Goal: Complete application form

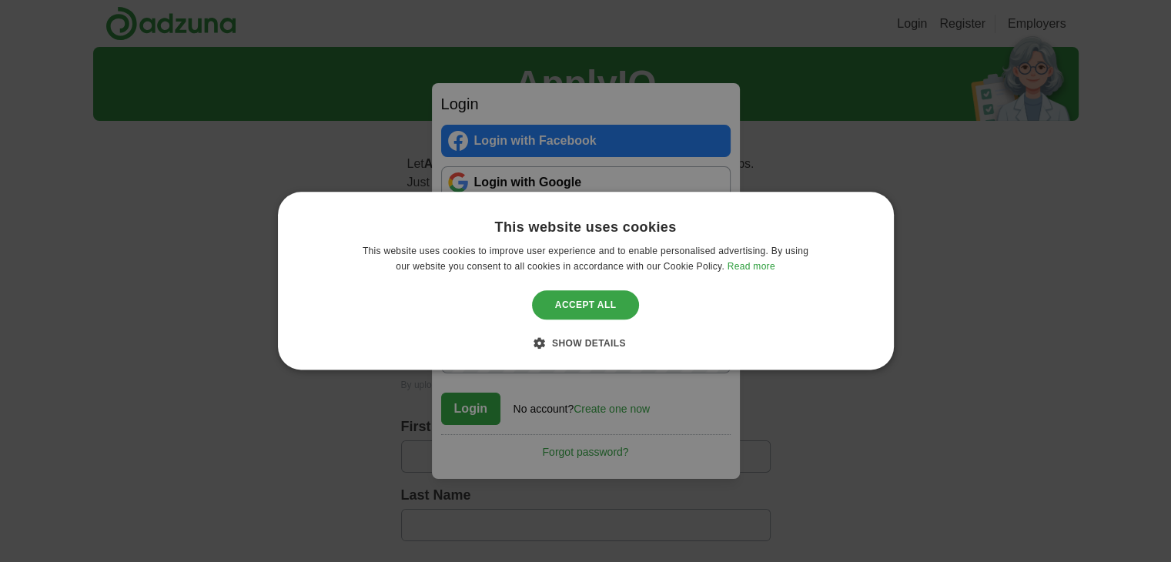
click at [585, 295] on div "Accept all" at bounding box center [586, 304] width 108 height 29
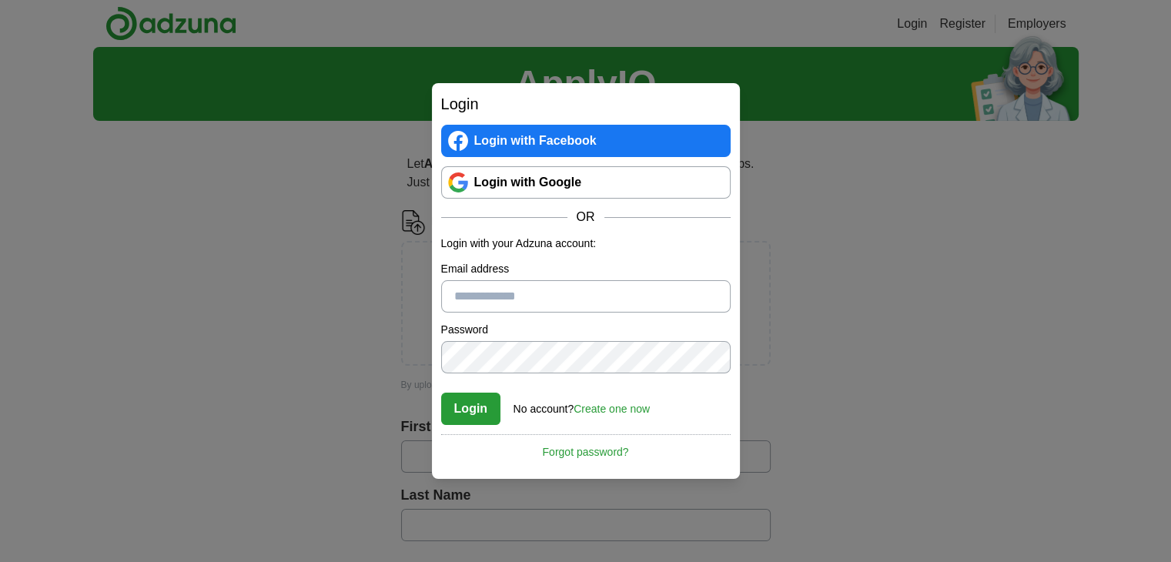
click at [605, 407] on link "Create one now" at bounding box center [612, 409] width 76 height 12
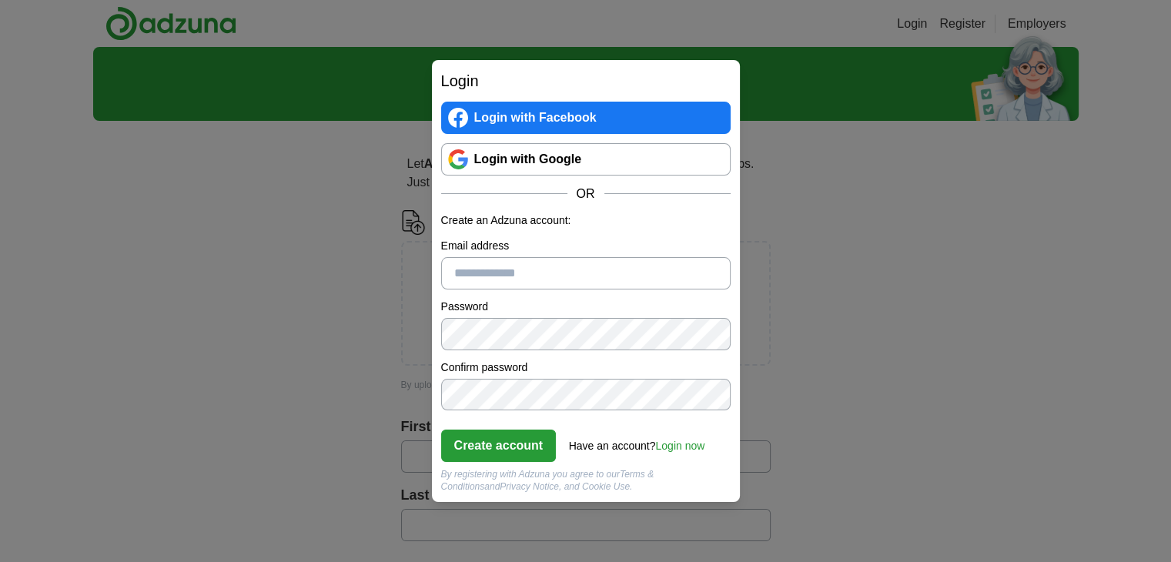
click at [551, 272] on input "Email address" at bounding box center [585, 273] width 289 height 32
type input "**********"
click at [530, 442] on button "Create account" at bounding box center [498, 446] width 115 height 32
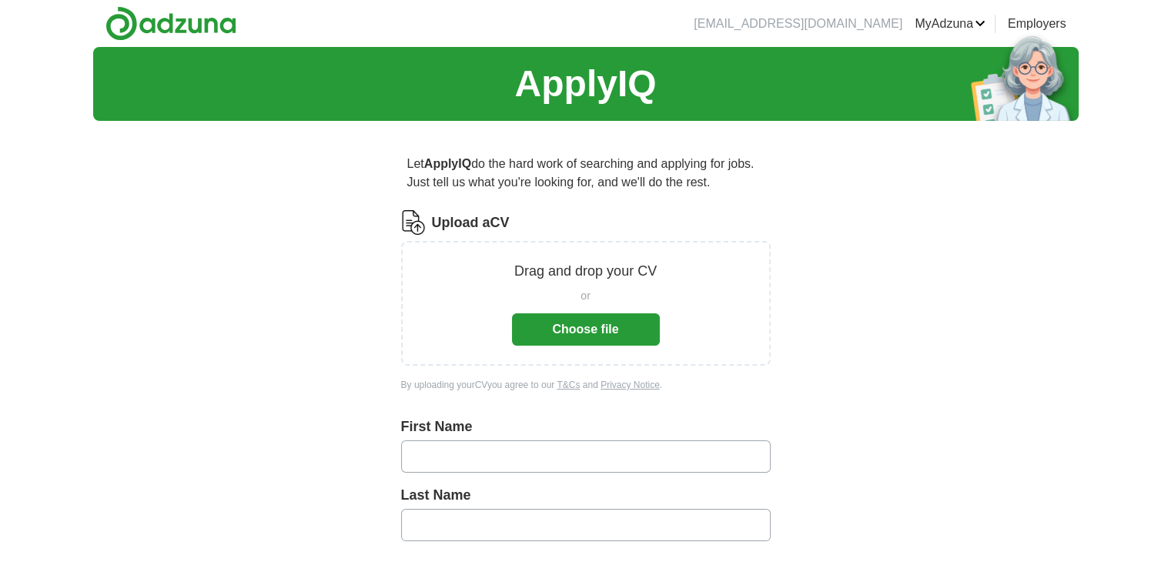
click at [585, 322] on button "Choose file" at bounding box center [586, 329] width 148 height 32
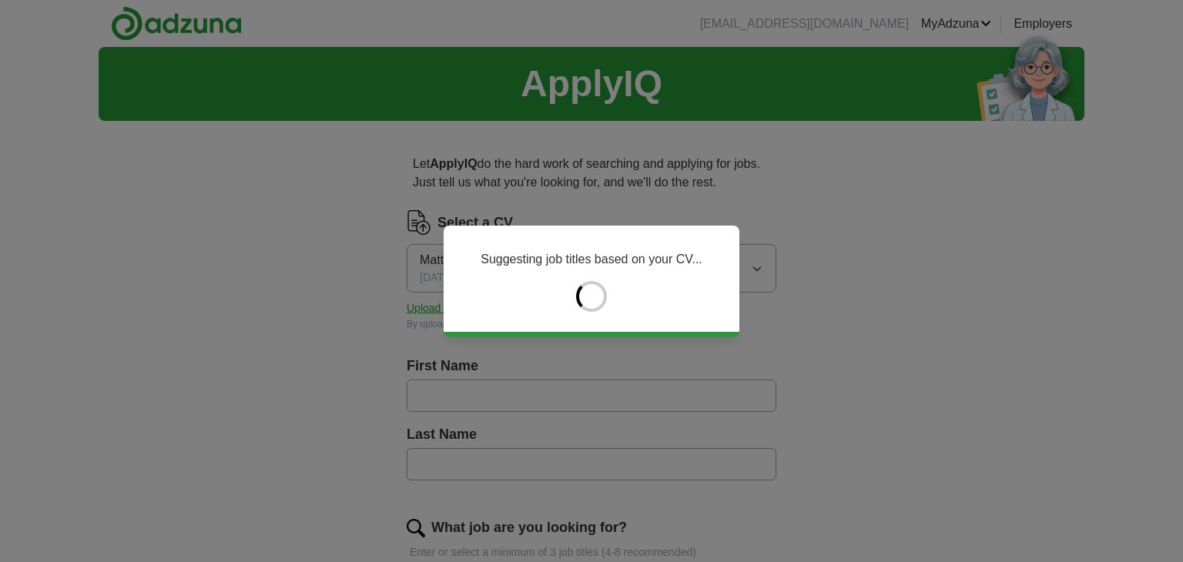
type input "*******"
type input "******"
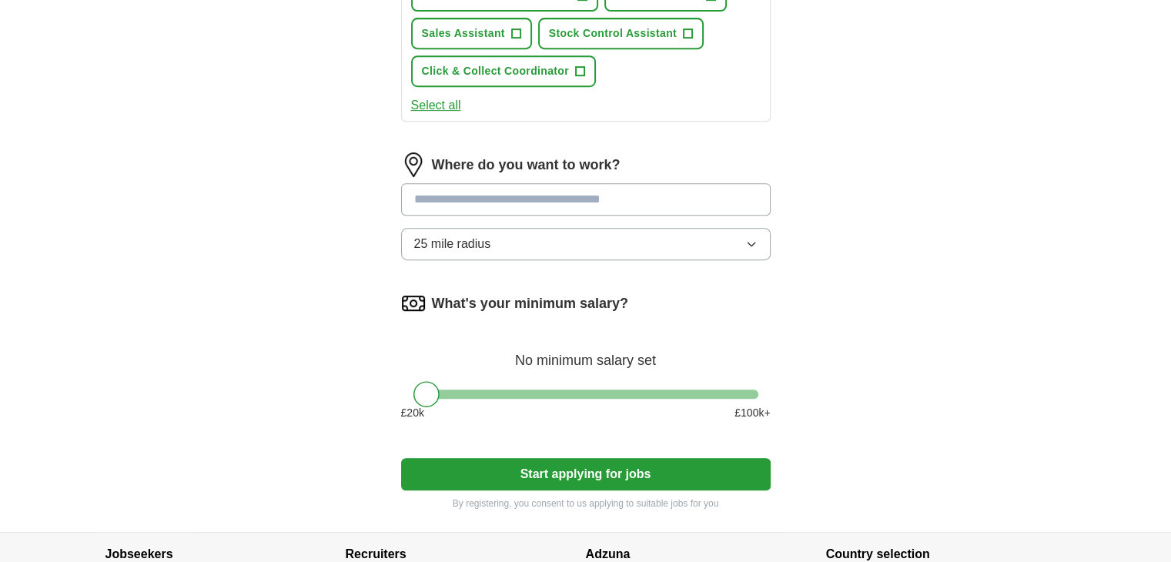
scroll to position [715, 0]
click at [638, 196] on input at bounding box center [586, 198] width 370 height 32
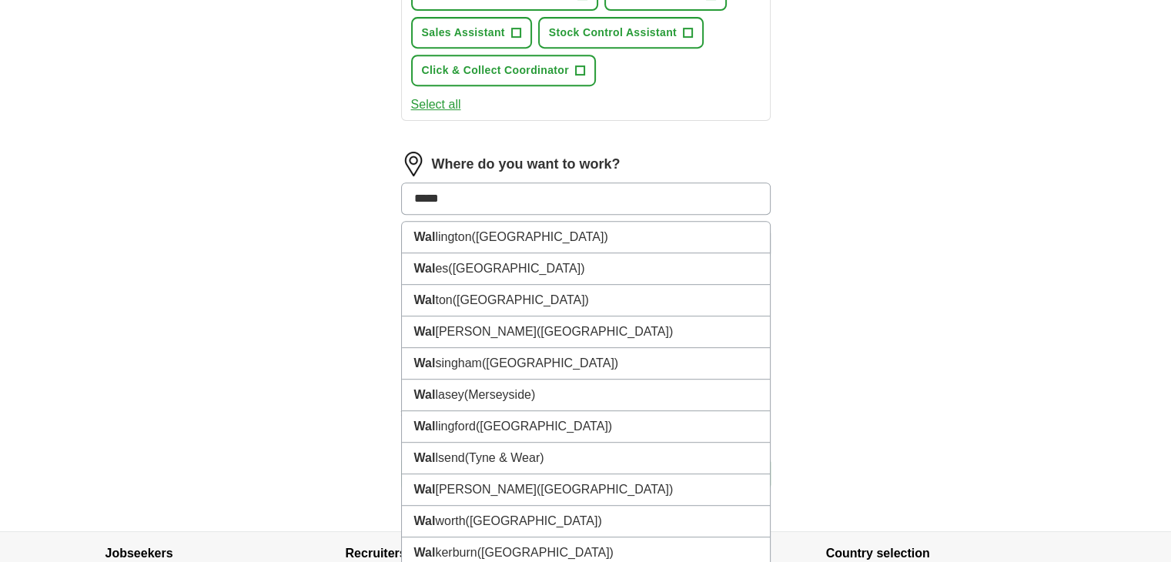
type input "******"
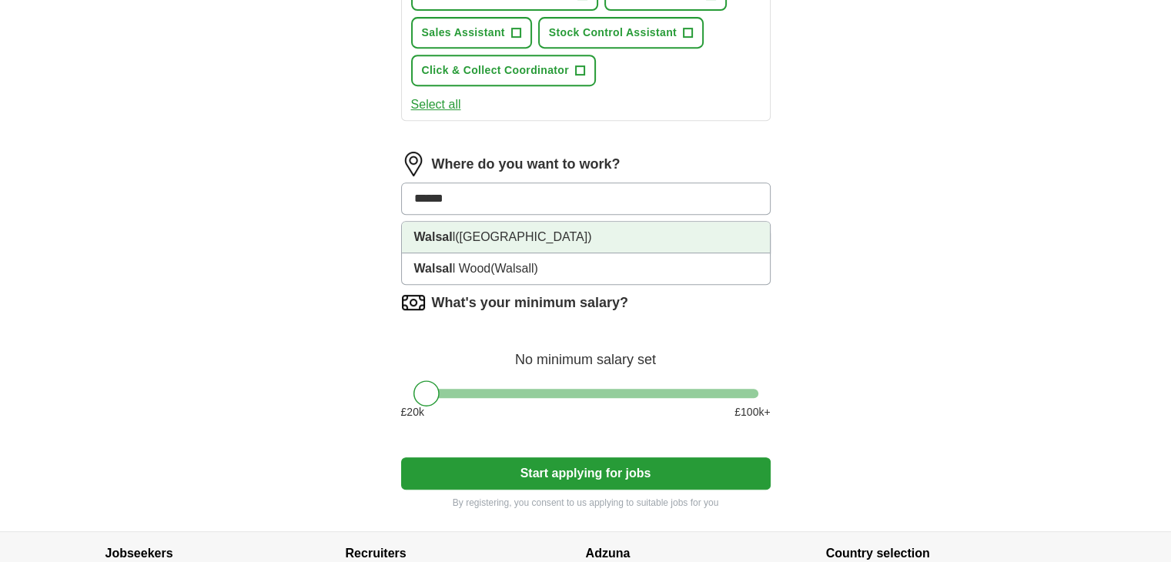
click at [564, 235] on li "Walsal l ([GEOGRAPHIC_DATA])" at bounding box center [586, 238] width 368 height 32
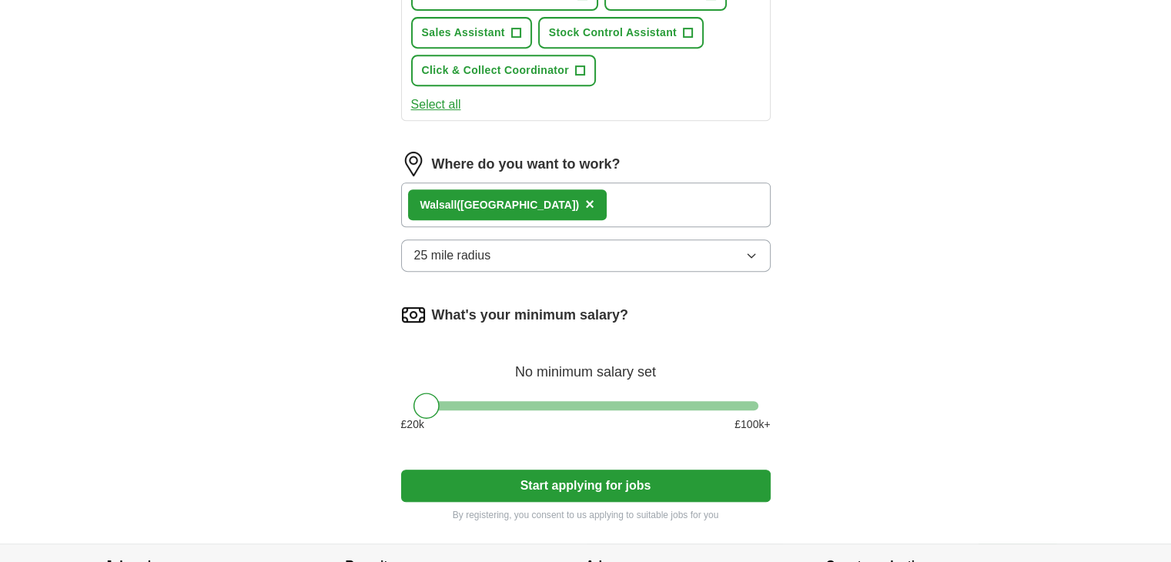
click at [550, 244] on button "25 mile radius" at bounding box center [586, 255] width 370 height 32
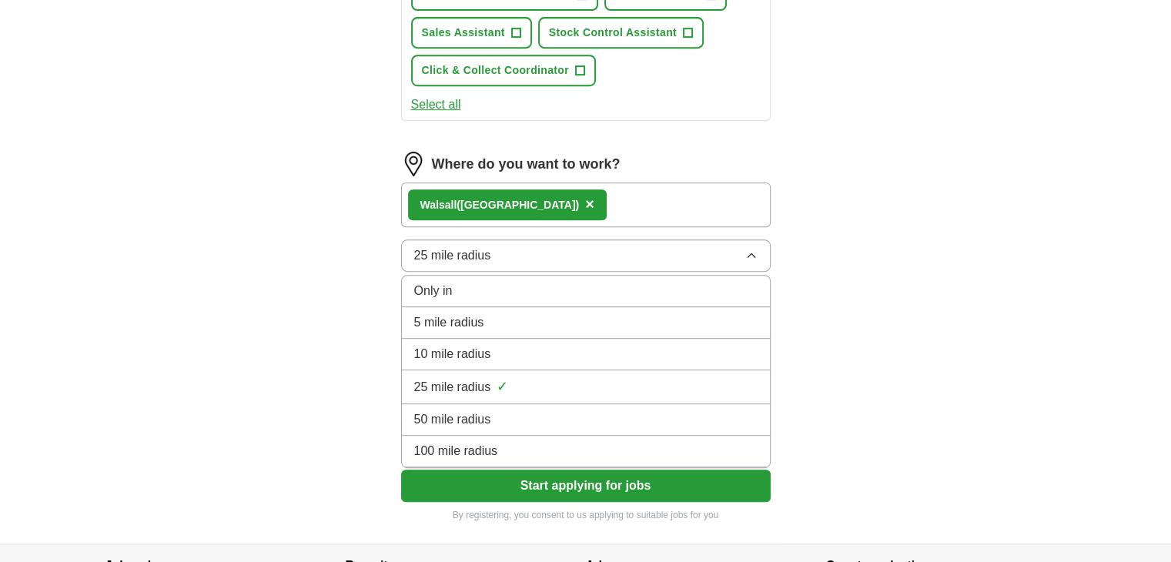
click at [482, 345] on span "10 mile radius" at bounding box center [452, 354] width 77 height 18
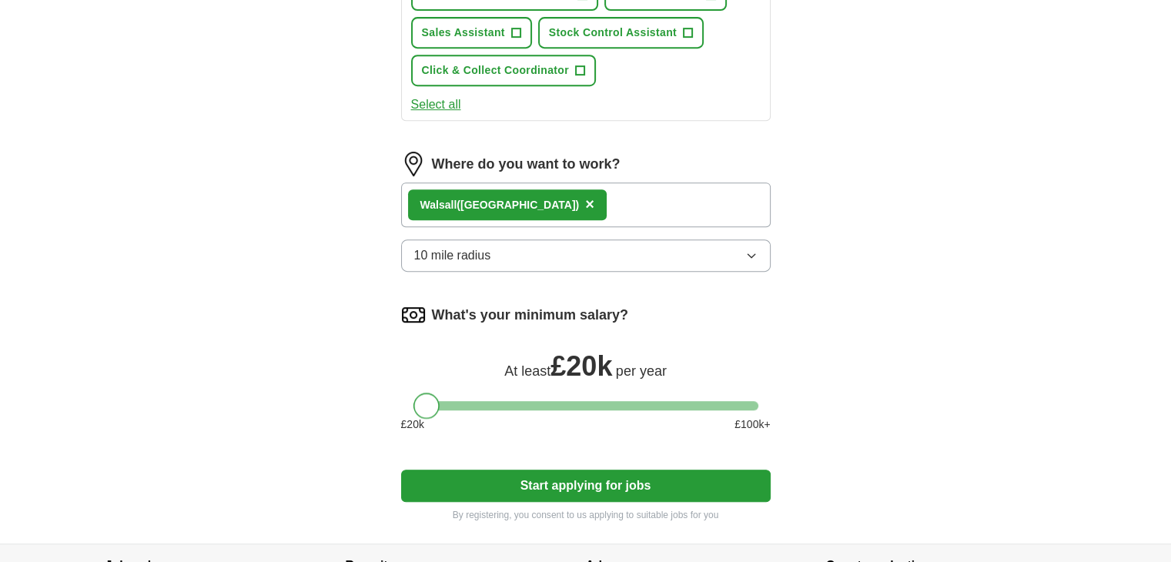
drag, startPoint x: 423, startPoint y: 404, endPoint x: 407, endPoint y: 395, distance: 19.3
click at [407, 401] on div at bounding box center [586, 405] width 370 height 9
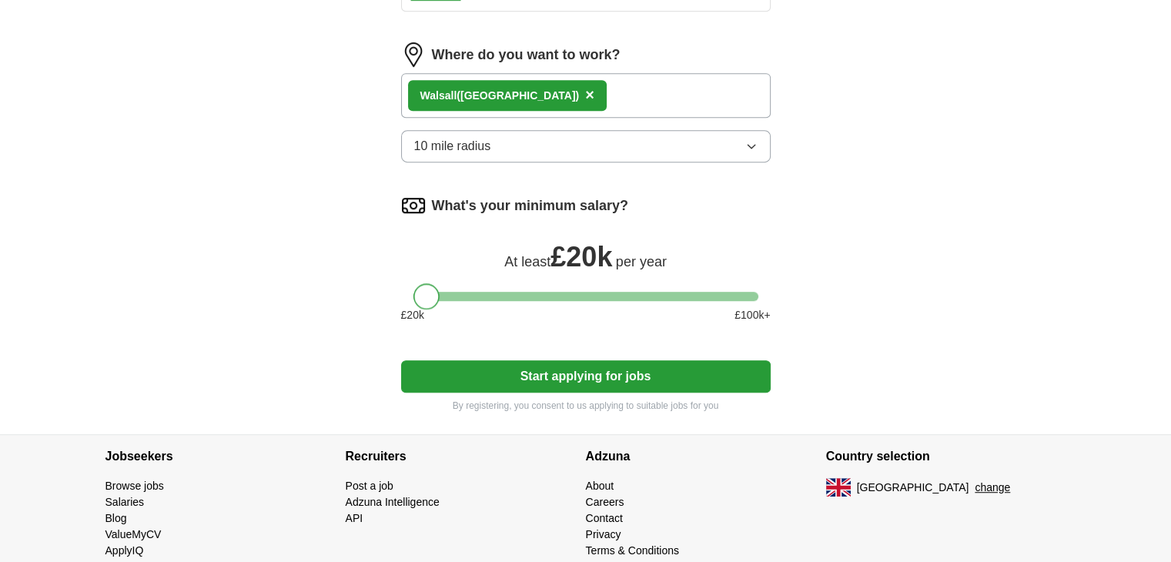
scroll to position [859, 0]
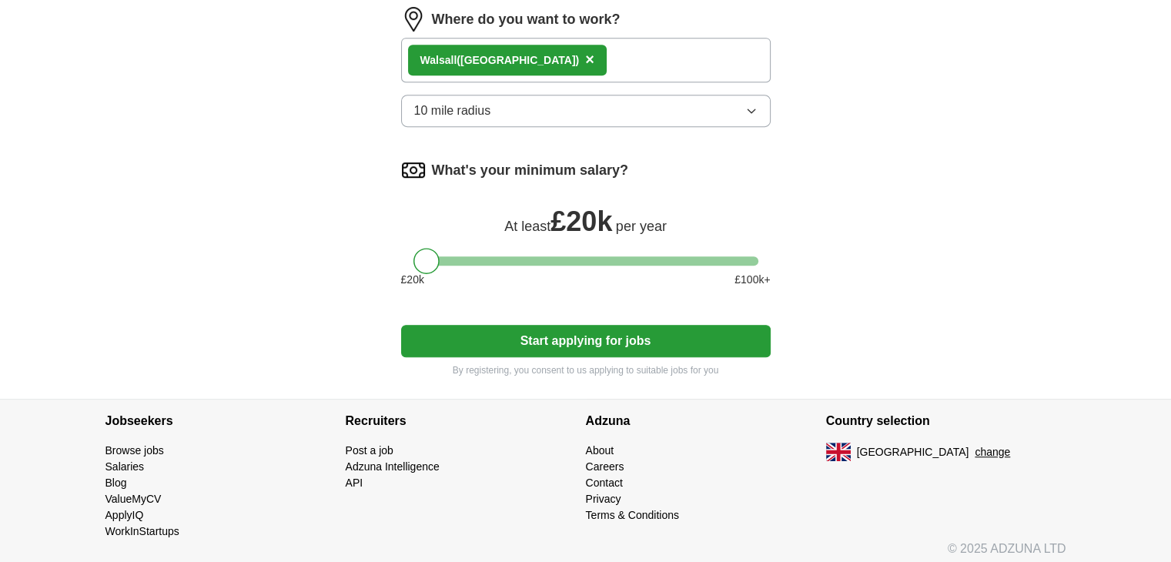
click at [506, 330] on button "Start applying for jobs" at bounding box center [586, 341] width 370 height 32
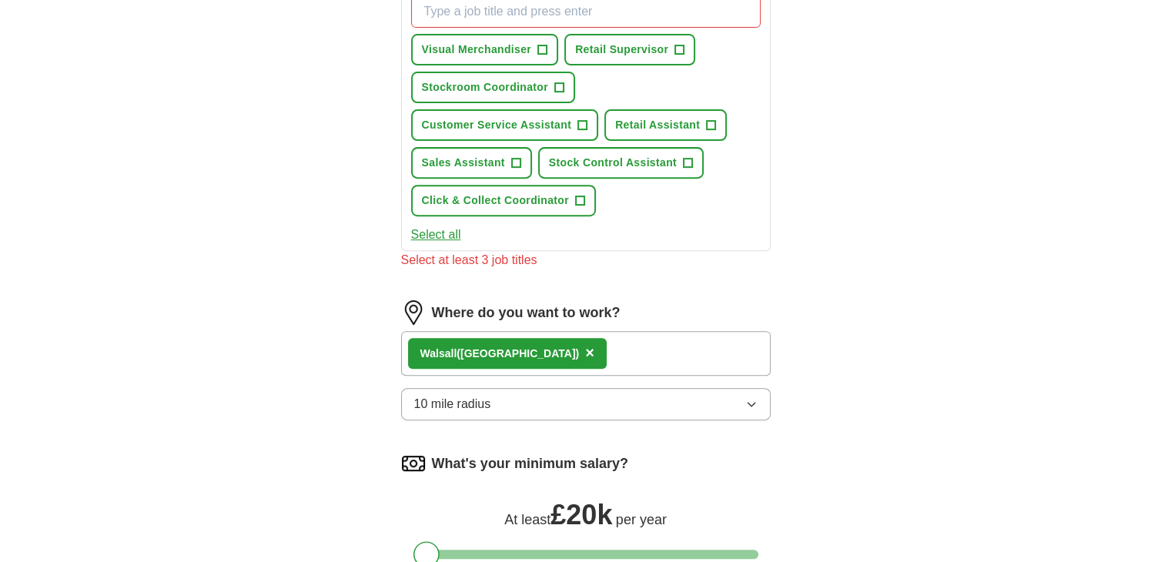
scroll to position [527, 0]
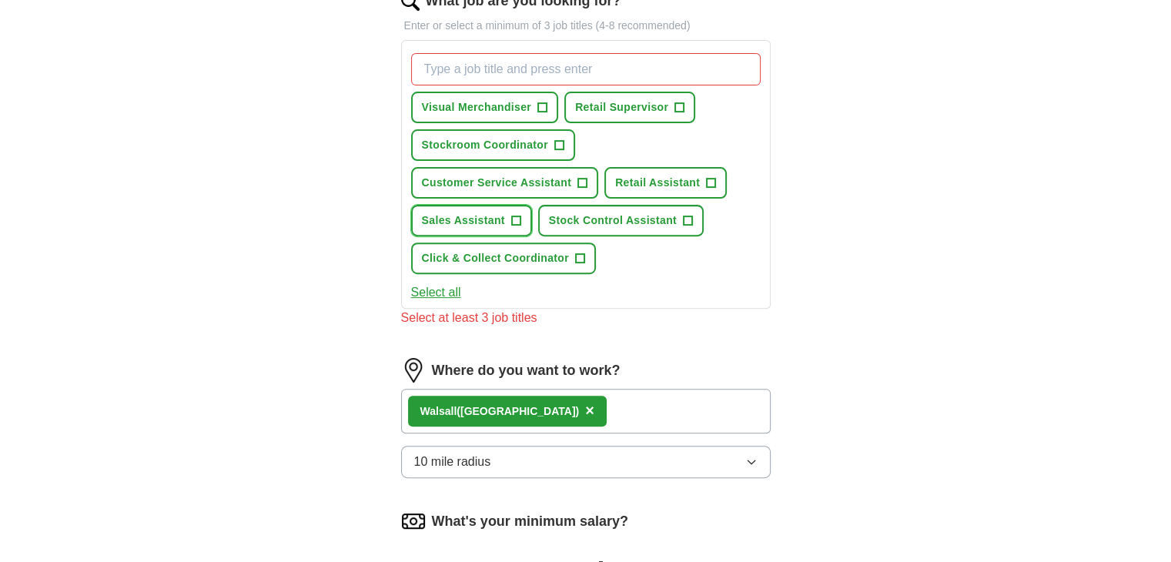
click at [512, 218] on span "+" at bounding box center [515, 221] width 9 height 12
click at [688, 217] on span "+" at bounding box center [687, 221] width 9 height 12
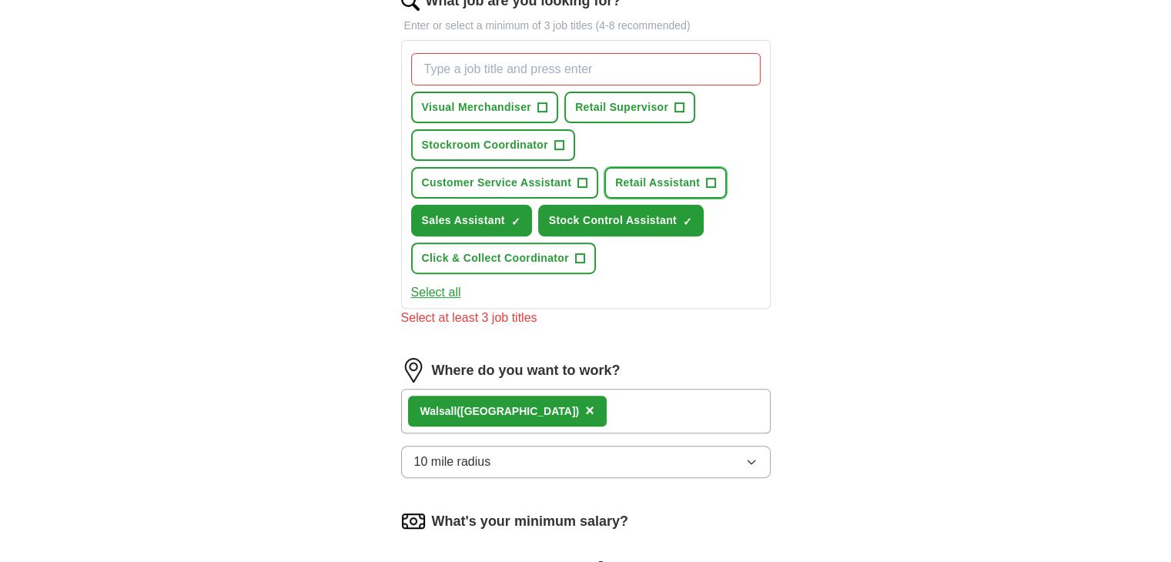
click at [715, 182] on span "+" at bounding box center [711, 183] width 9 height 12
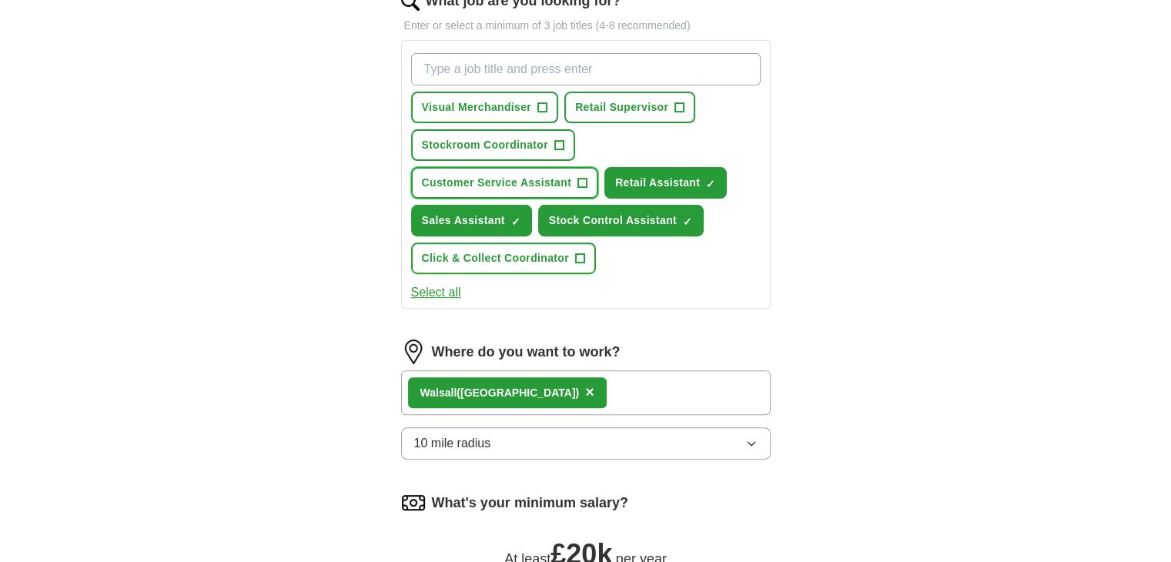
click at [578, 179] on span "+" at bounding box center [582, 183] width 9 height 12
click at [666, 105] on span "Retail Supervisor" at bounding box center [621, 107] width 93 height 16
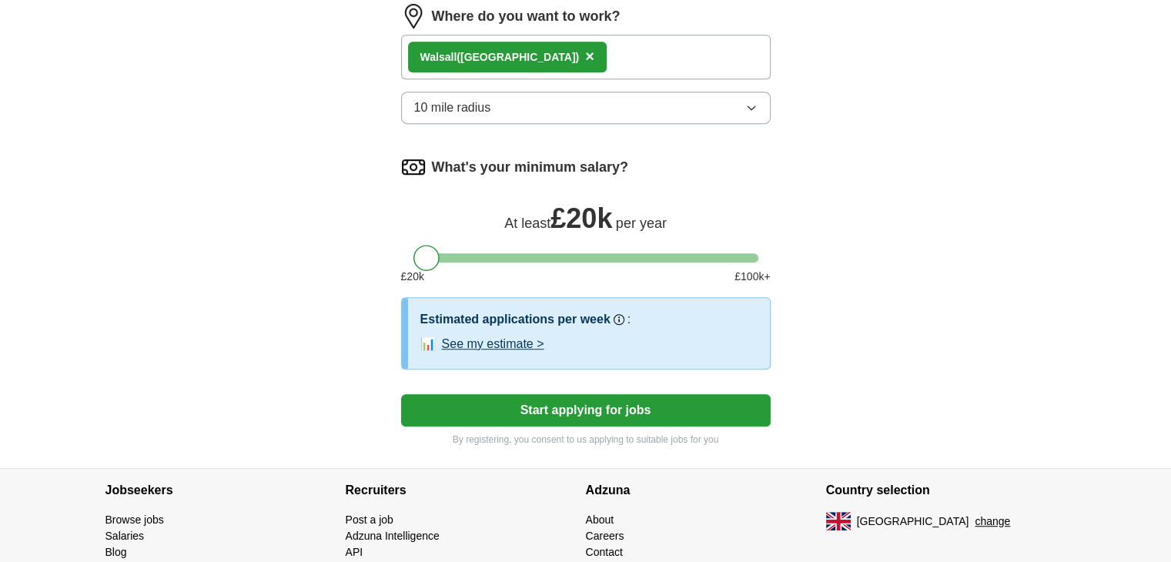
scroll to position [934, 0]
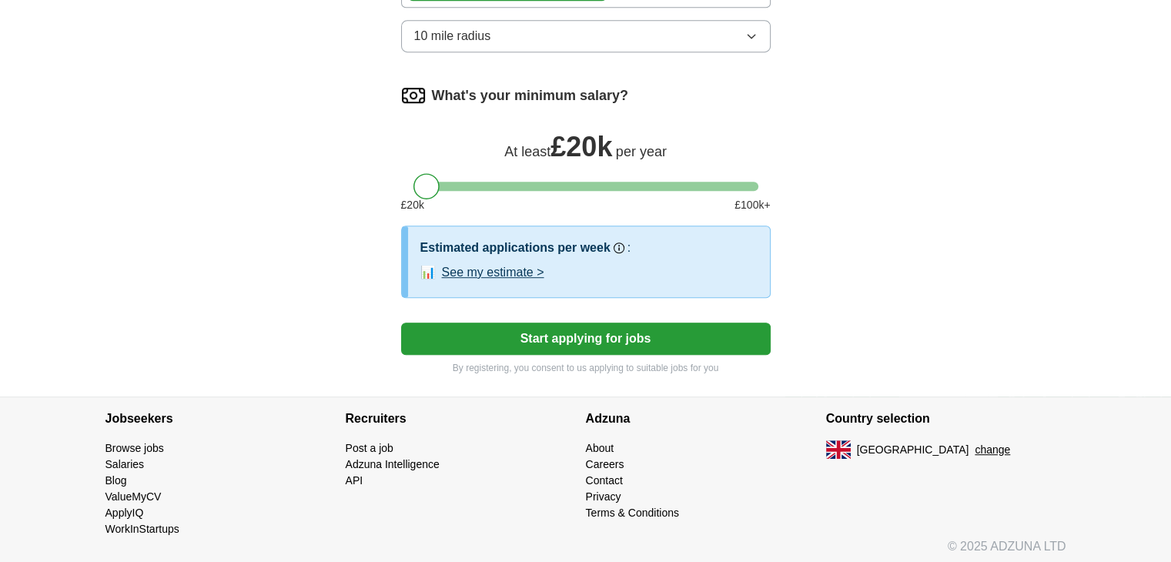
click at [601, 335] on button "Start applying for jobs" at bounding box center [586, 339] width 370 height 32
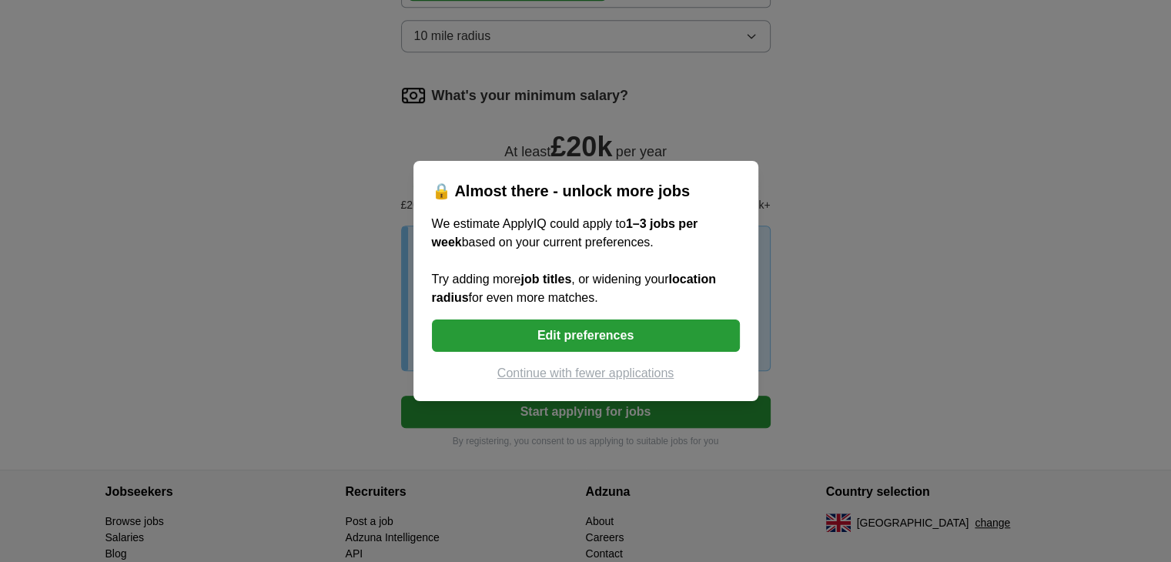
click at [673, 327] on button "Edit preferences" at bounding box center [586, 336] width 308 height 32
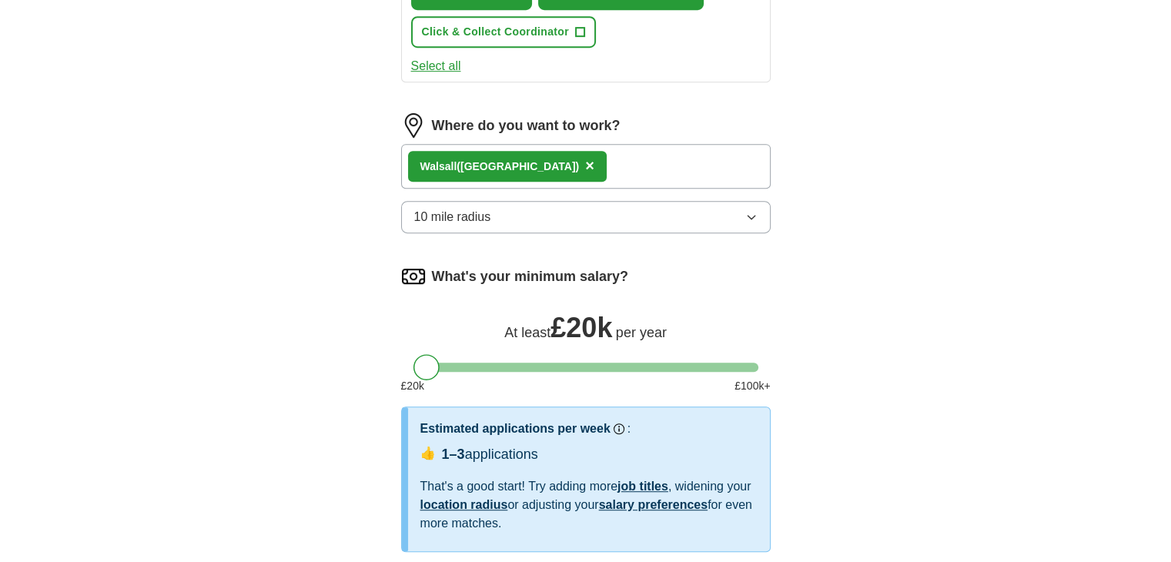
scroll to position [767, 0]
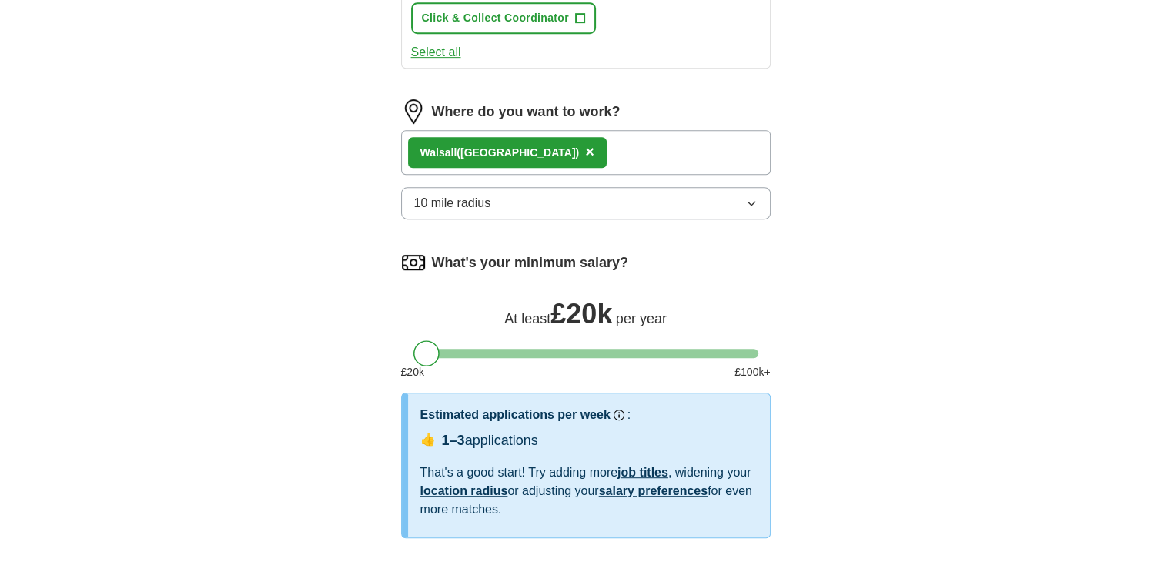
click at [763, 198] on button "10 mile radius" at bounding box center [586, 203] width 370 height 32
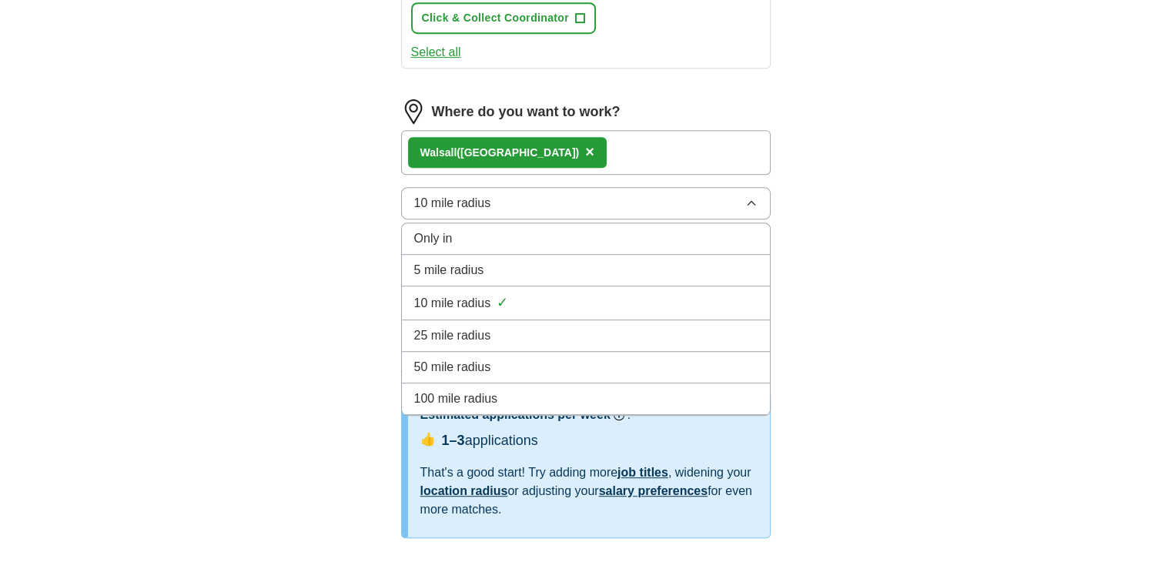
click at [547, 320] on li "25 mile radius" at bounding box center [586, 336] width 368 height 32
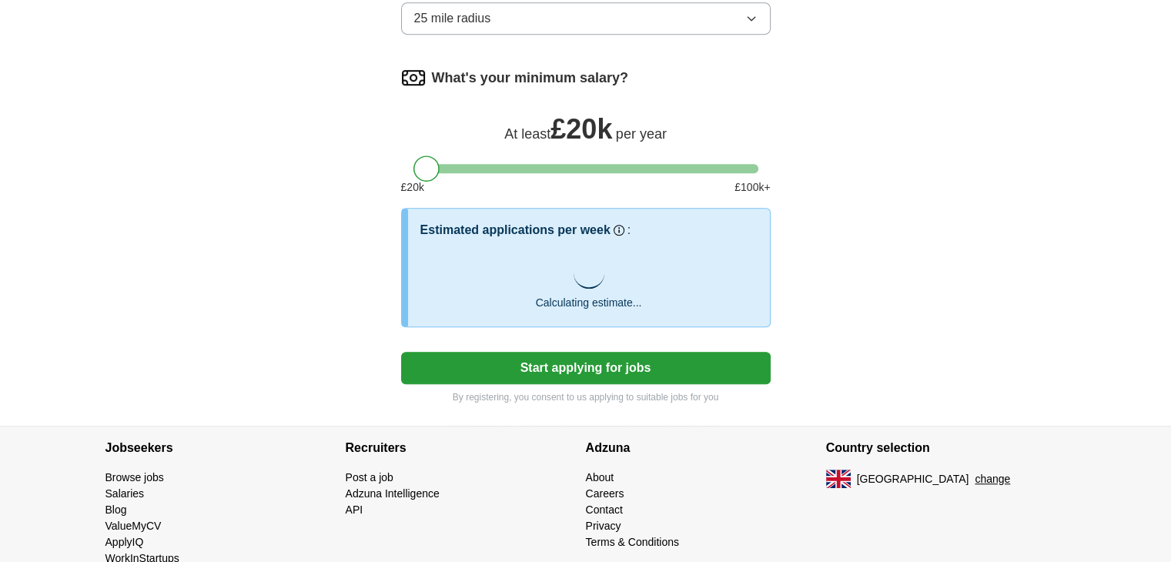
scroll to position [989, 0]
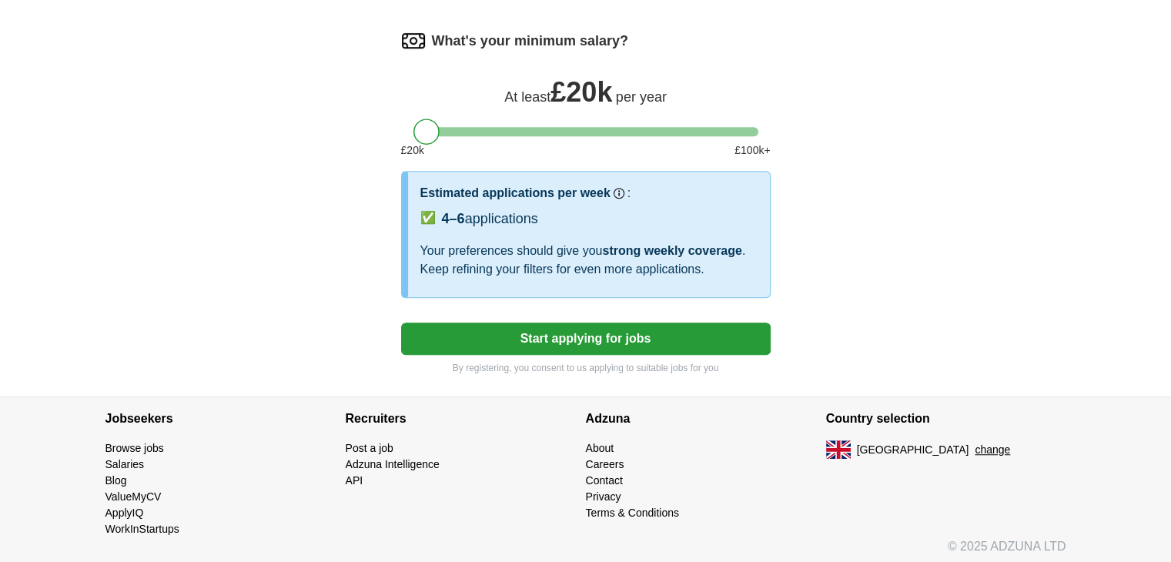
click at [589, 328] on button "Start applying for jobs" at bounding box center [586, 339] width 370 height 32
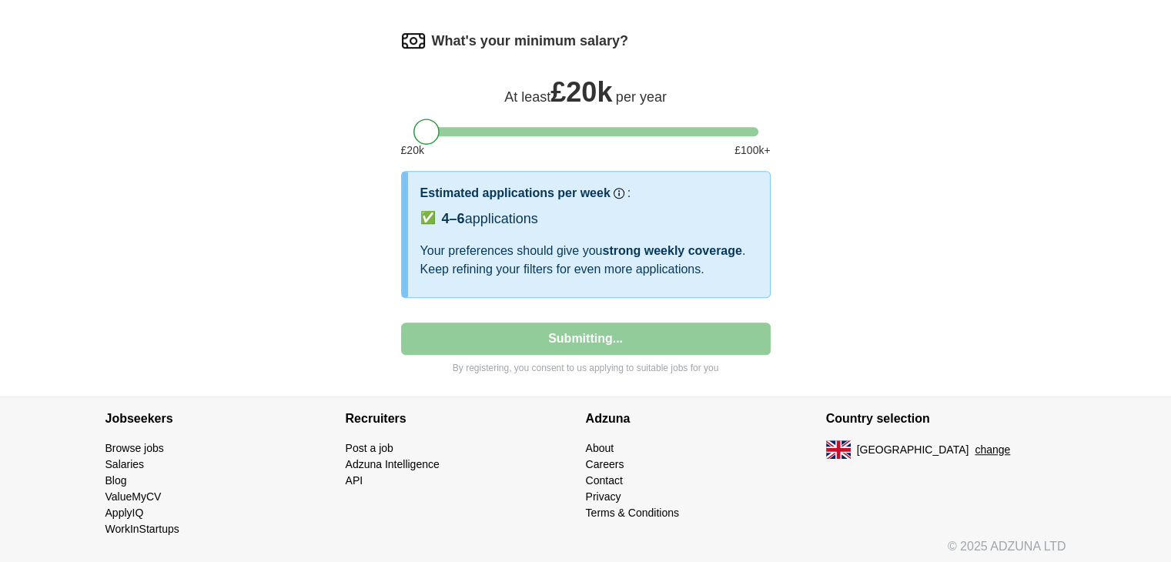
select select "**"
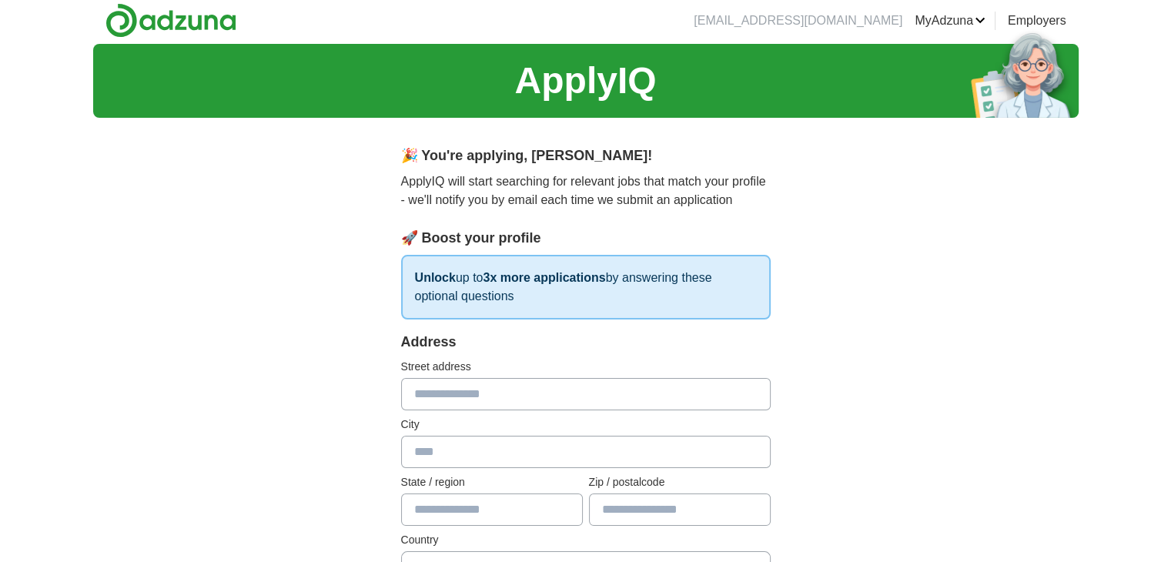
scroll to position [0, 0]
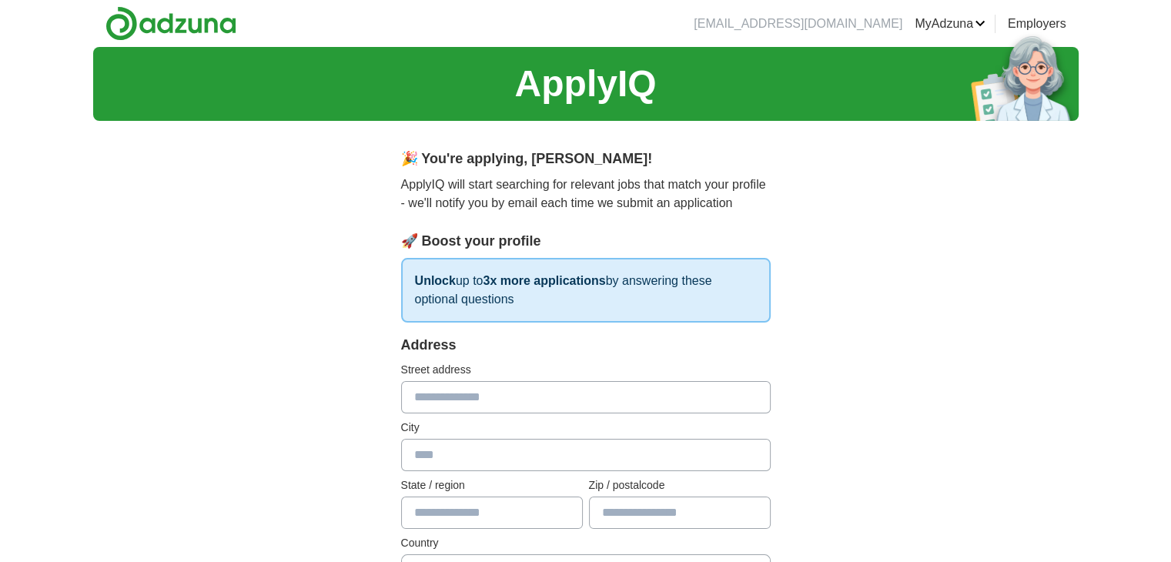
click at [606, 404] on input "text" at bounding box center [586, 397] width 370 height 32
type input "**********"
type input "*******"
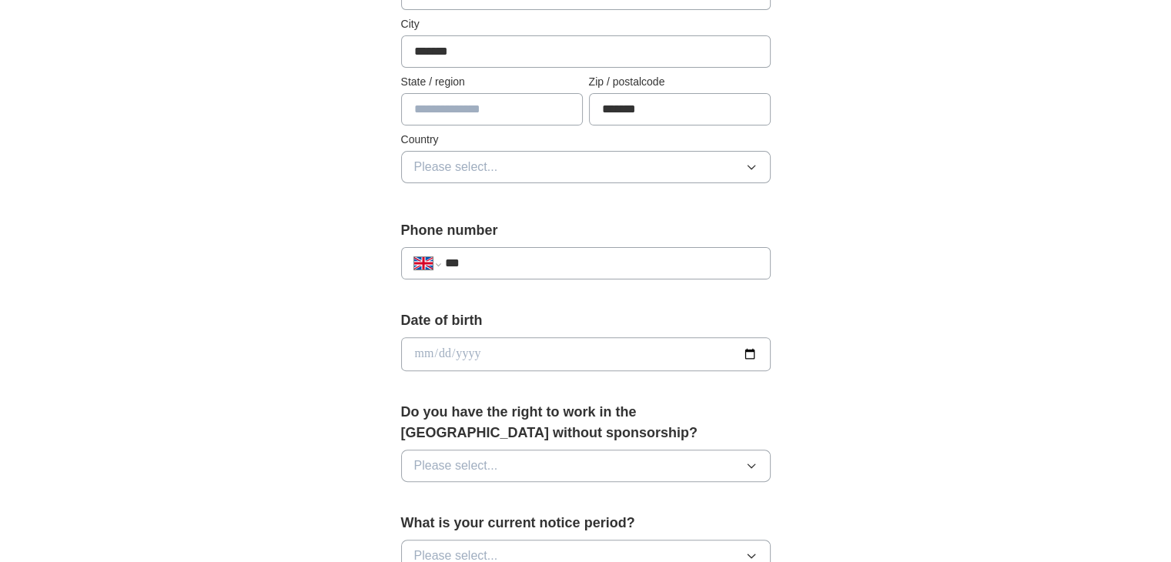
scroll to position [422, 0]
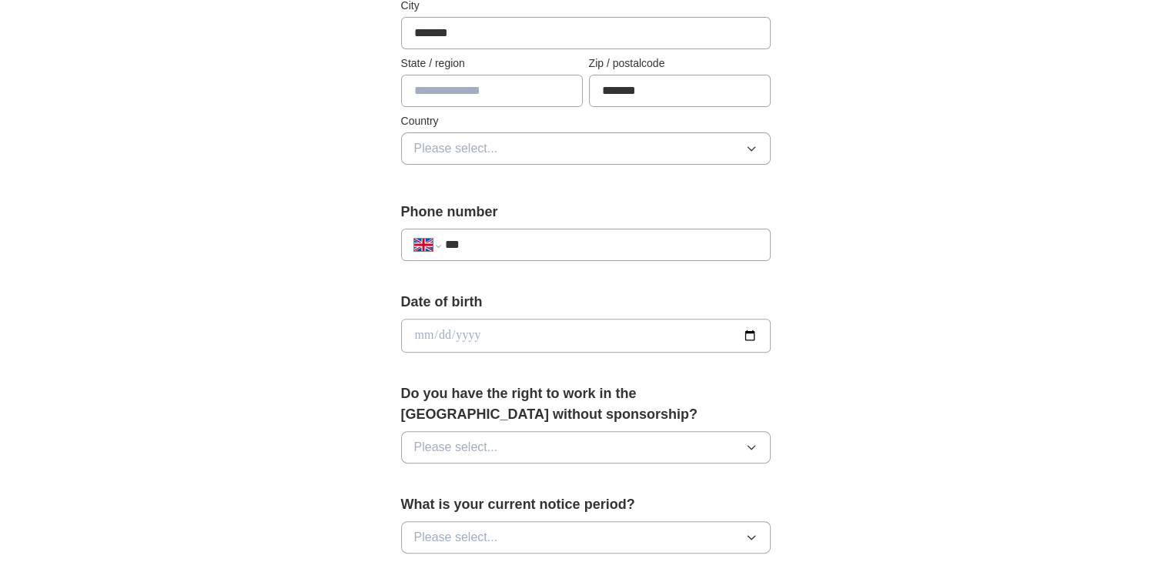
click at [729, 148] on button "Please select..." at bounding box center [586, 148] width 370 height 32
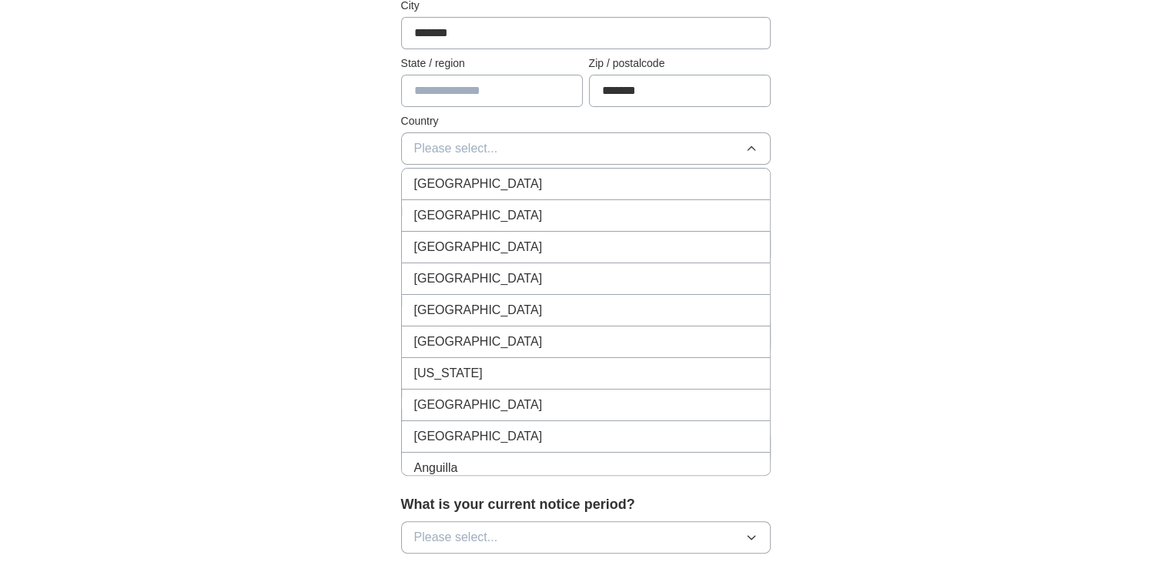
click at [625, 190] on div "[GEOGRAPHIC_DATA]" at bounding box center [585, 184] width 343 height 18
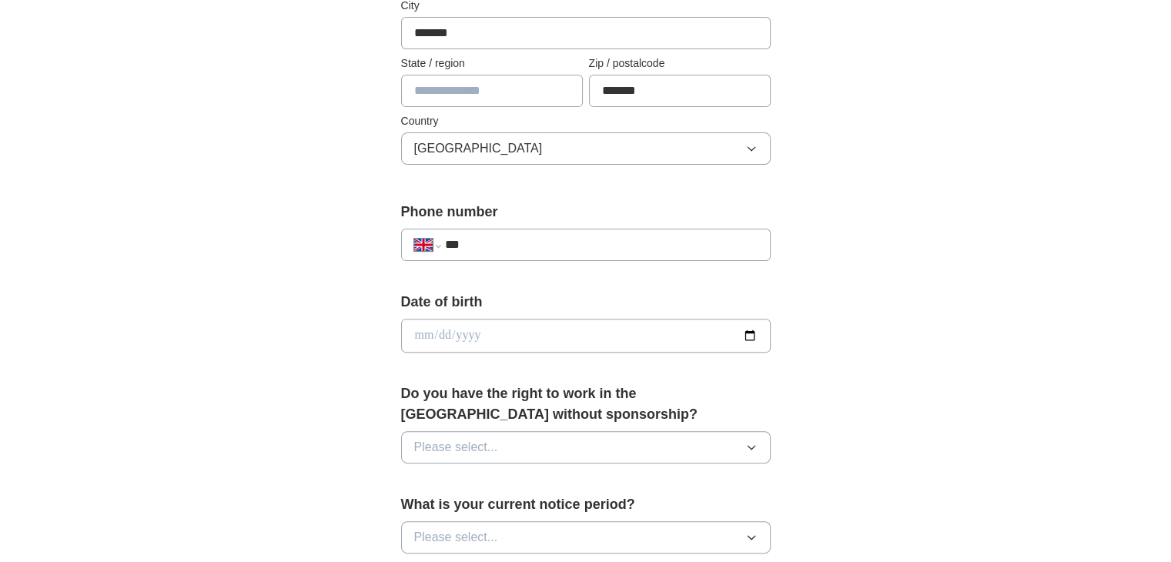
click at [585, 237] on input "***" at bounding box center [600, 245] width 313 height 18
type input "**********"
type input "***"
click at [528, 334] on input "date" at bounding box center [586, 336] width 370 height 34
type input "**********"
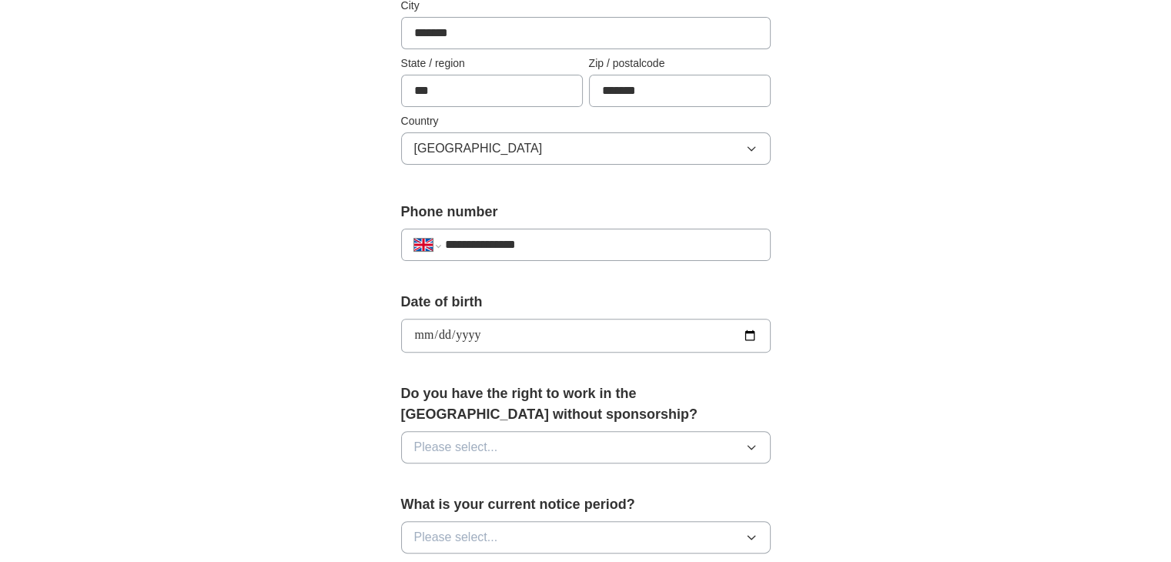
click at [527, 447] on button "Please select..." at bounding box center [586, 447] width 370 height 32
click at [530, 484] on div "Yes" at bounding box center [585, 483] width 343 height 18
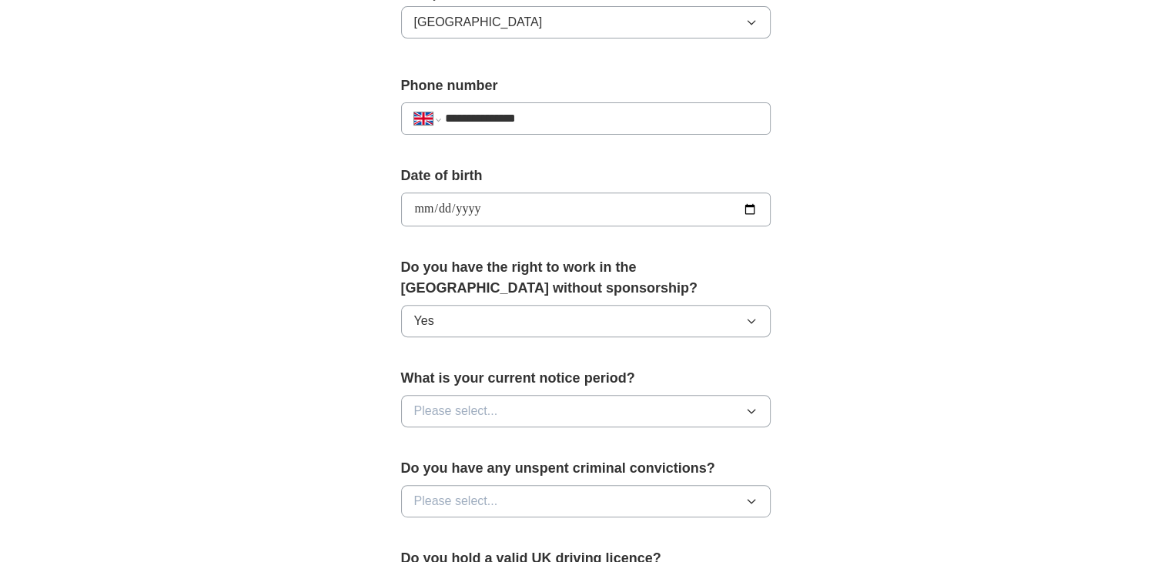
scroll to position [581, 0]
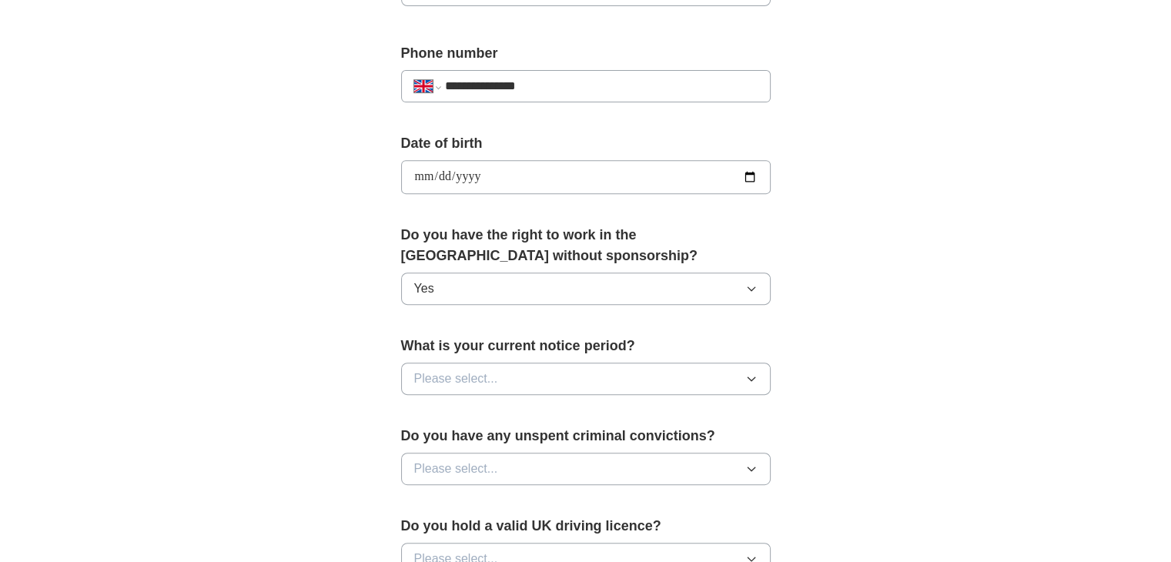
click at [732, 388] on button "Please select..." at bounding box center [586, 379] width 370 height 32
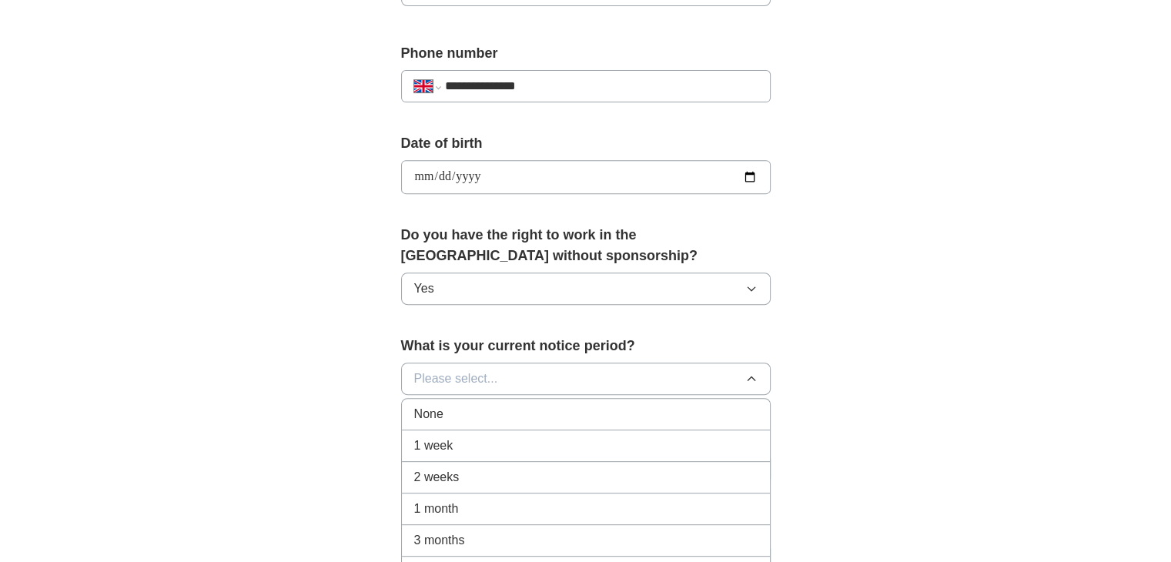
click at [660, 413] on div "None" at bounding box center [585, 414] width 343 height 18
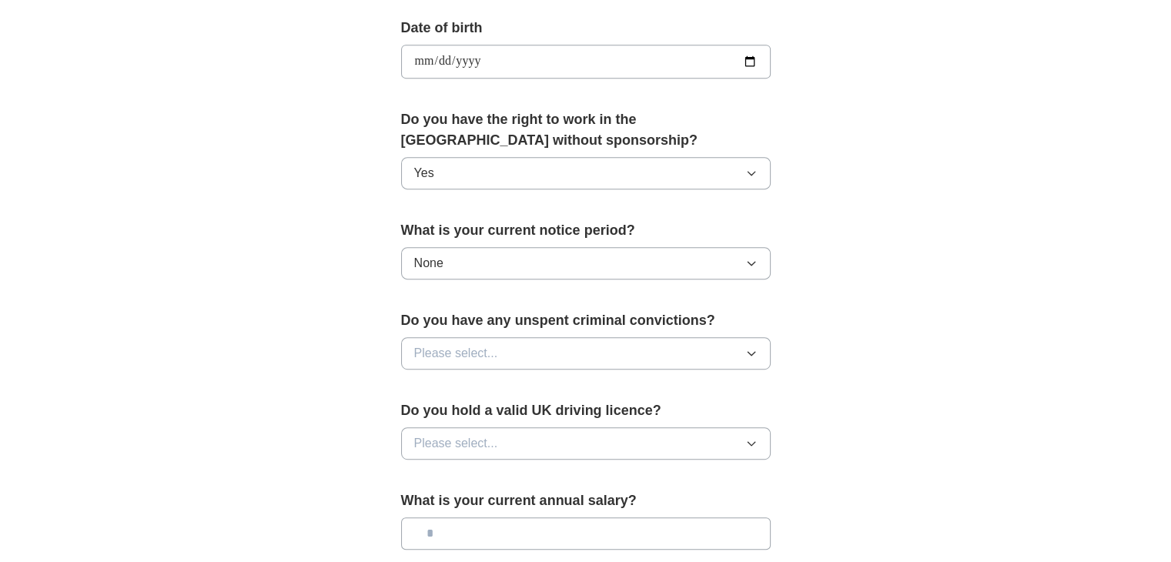
scroll to position [701, 0]
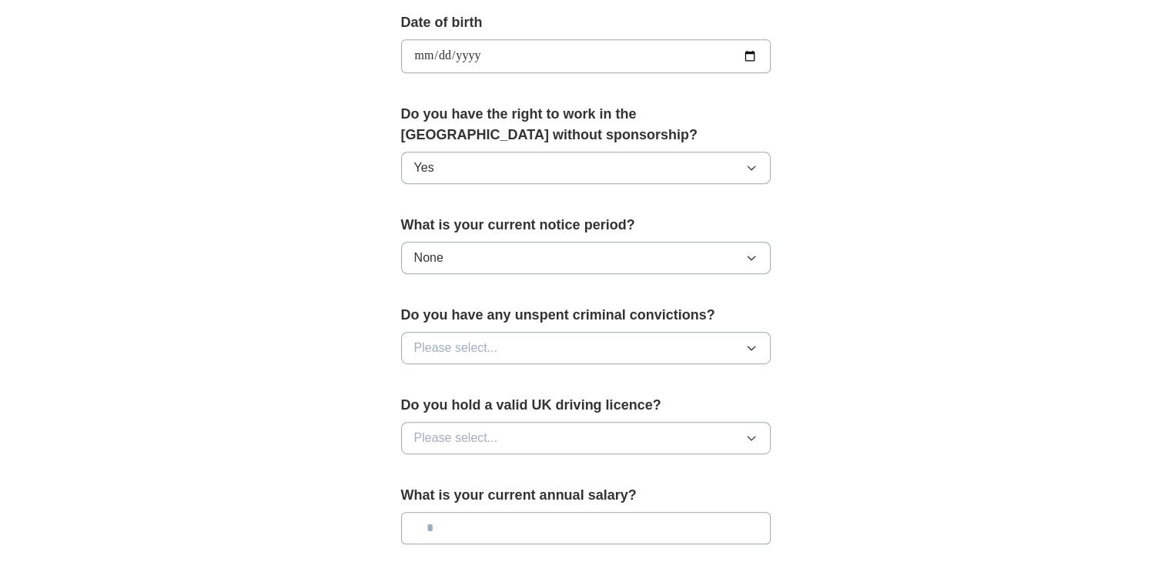
click at [748, 343] on icon "button" at bounding box center [751, 348] width 12 height 12
click at [591, 407] on div "No" at bounding box center [585, 415] width 343 height 18
click at [601, 430] on button "Please select..." at bounding box center [586, 438] width 370 height 32
click at [533, 499] on div "No" at bounding box center [585, 505] width 343 height 18
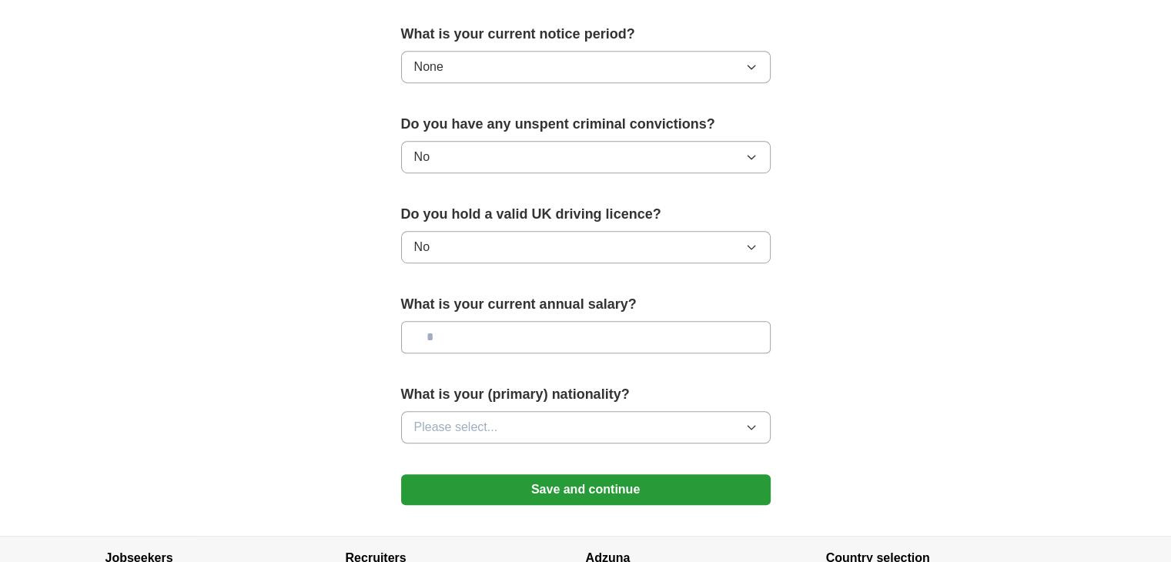
scroll to position [896, 0]
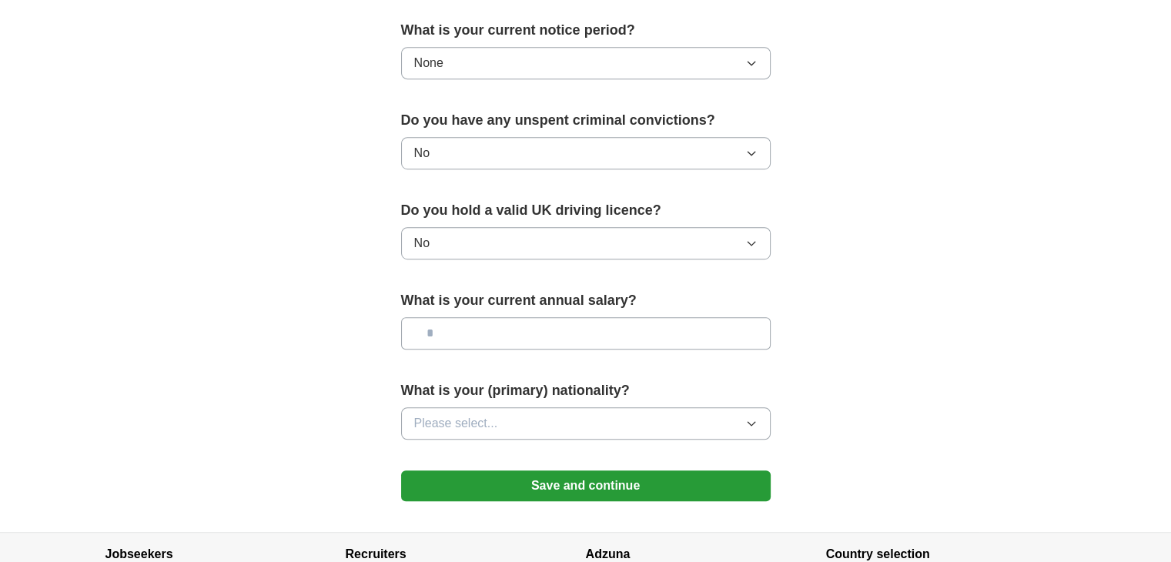
click at [687, 418] on button "Please select..." at bounding box center [586, 423] width 370 height 32
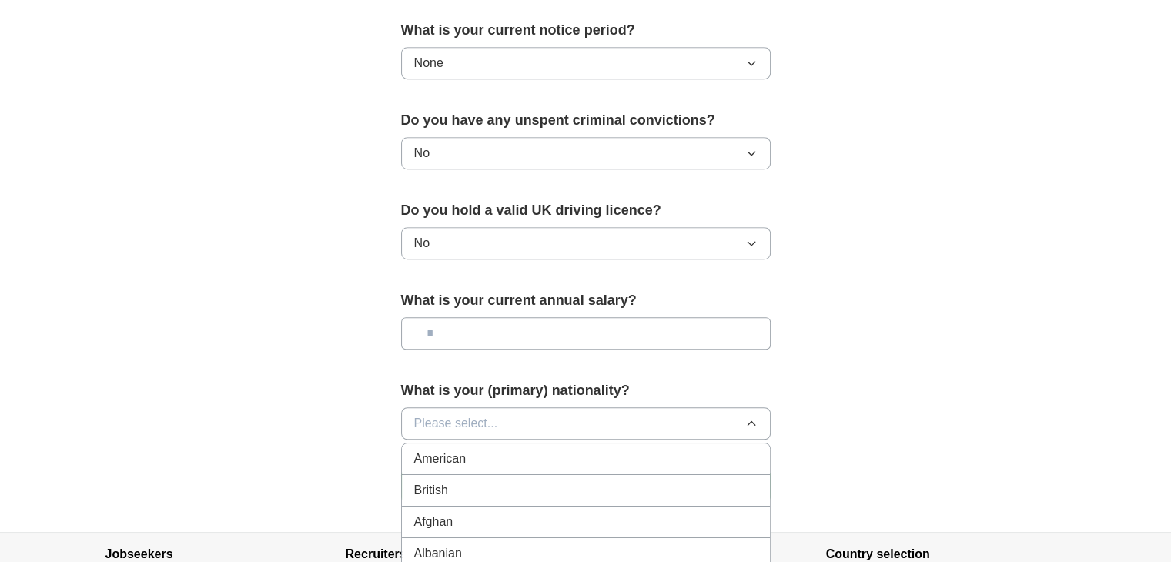
click at [557, 490] on div "British" at bounding box center [585, 490] width 343 height 18
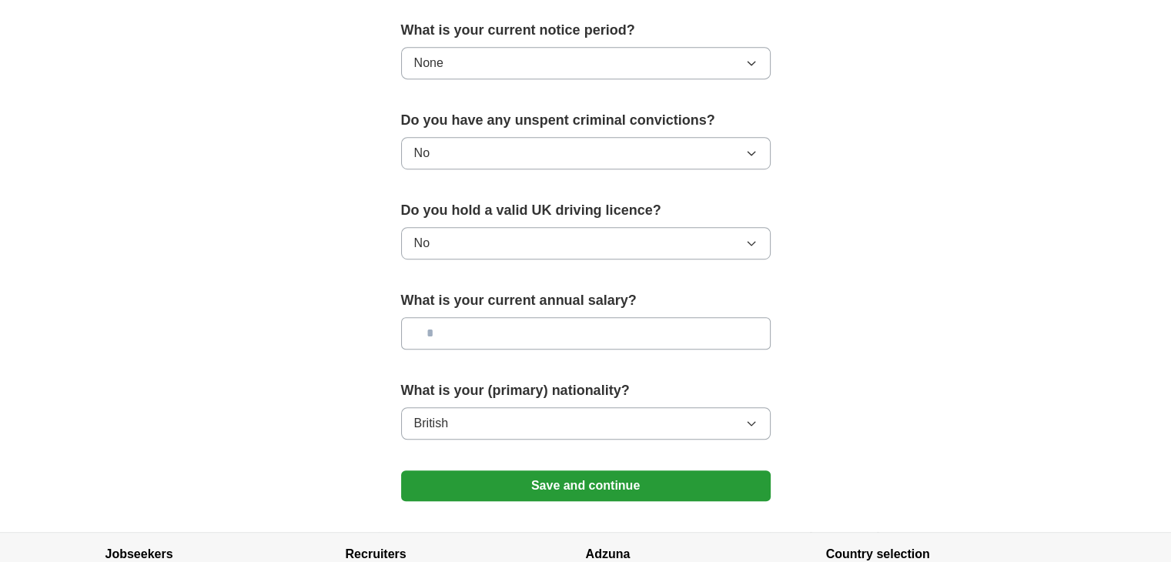
click at [571, 475] on button "Save and continue" at bounding box center [586, 485] width 370 height 31
